Goal: Transaction & Acquisition: Purchase product/service

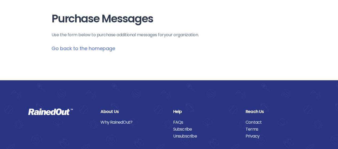
scroll to position [15, 0]
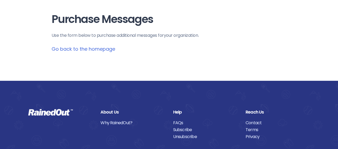
click at [252, 123] on link "Contact" at bounding box center [277, 123] width 64 height 7
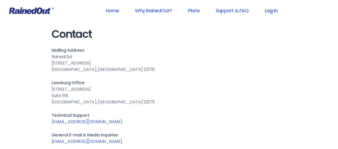
click at [269, 10] on link "Log In" at bounding box center [270, 11] width 26 height 12
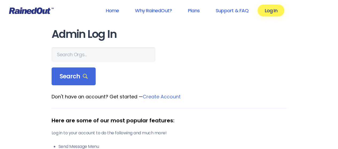
click at [150, 97] on link "Create Account" at bounding box center [162, 96] width 38 height 7
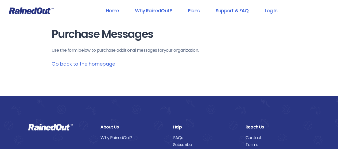
scroll to position [15, 0]
click at [98, 67] on link "Go back to the homepage" at bounding box center [84, 64] width 64 height 7
